Goal: Obtain resource: Obtain resource

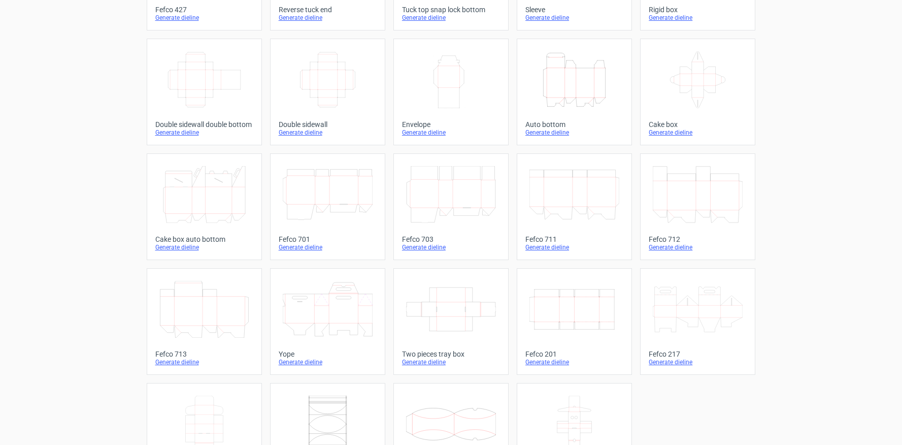
scroll to position [144, 0]
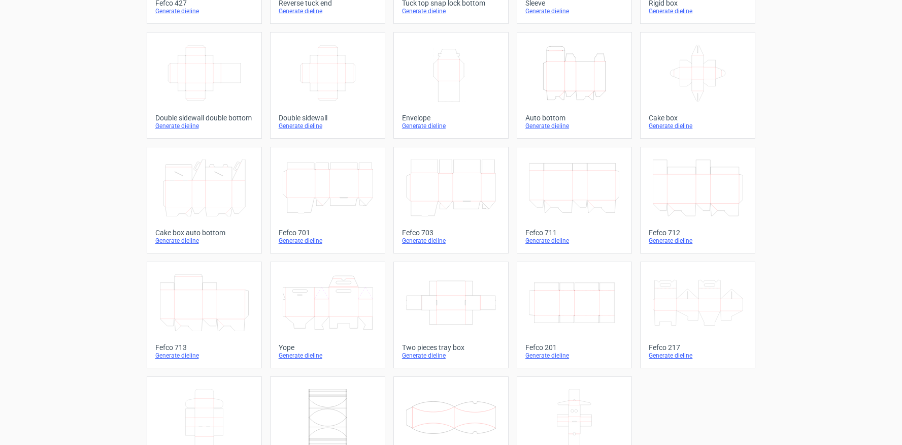
click at [683, 355] on div "Generate dieline" at bounding box center [698, 355] width 98 height 8
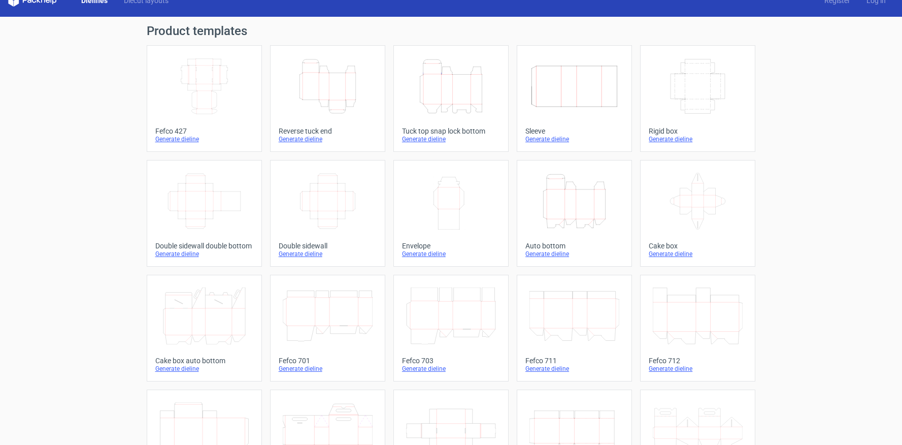
scroll to position [13, 0]
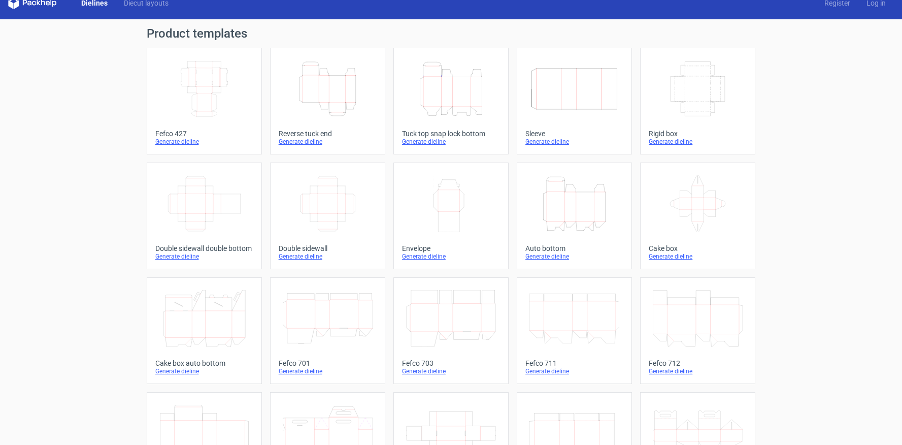
click at [590, 219] on icon "Height Depth Width" at bounding box center [575, 203] width 90 height 57
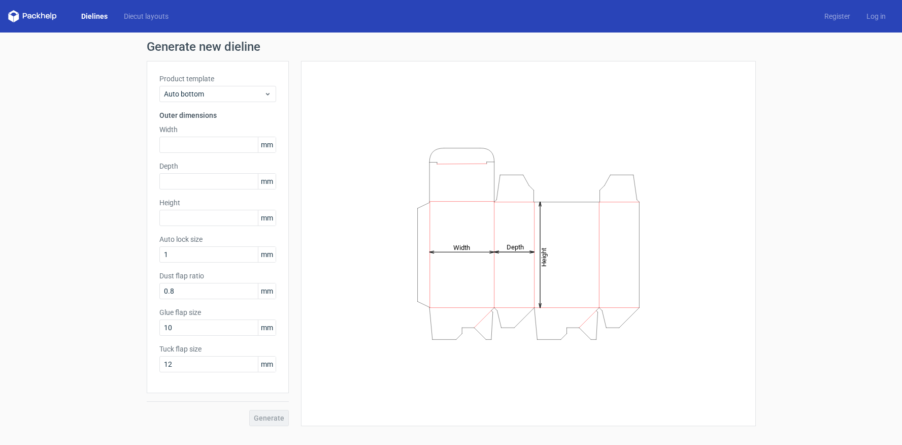
click at [47, 14] on icon at bounding box center [48, 16] width 4 height 5
click at [49, 19] on icon at bounding box center [32, 16] width 49 height 12
click at [96, 15] on link "Dielines" at bounding box center [94, 16] width 43 height 10
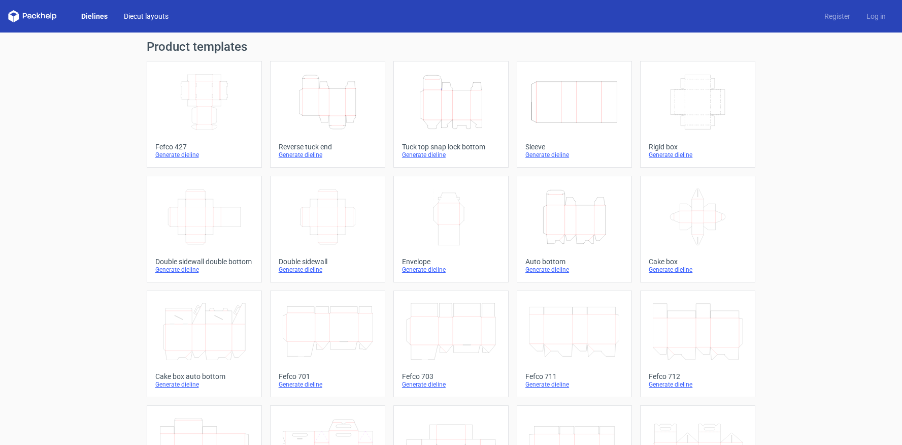
click at [133, 18] on link "Diecut layouts" at bounding box center [146, 16] width 61 height 10
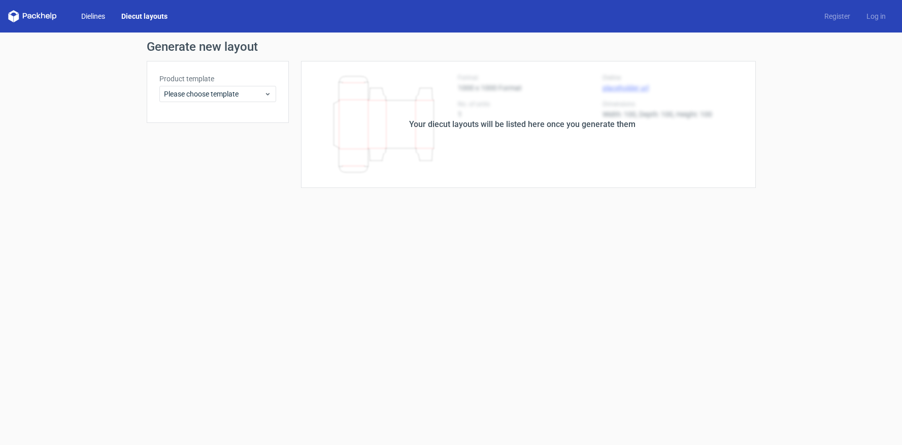
click at [94, 16] on link "Dielines" at bounding box center [93, 16] width 40 height 10
